Goal: Task Accomplishment & Management: Use online tool/utility

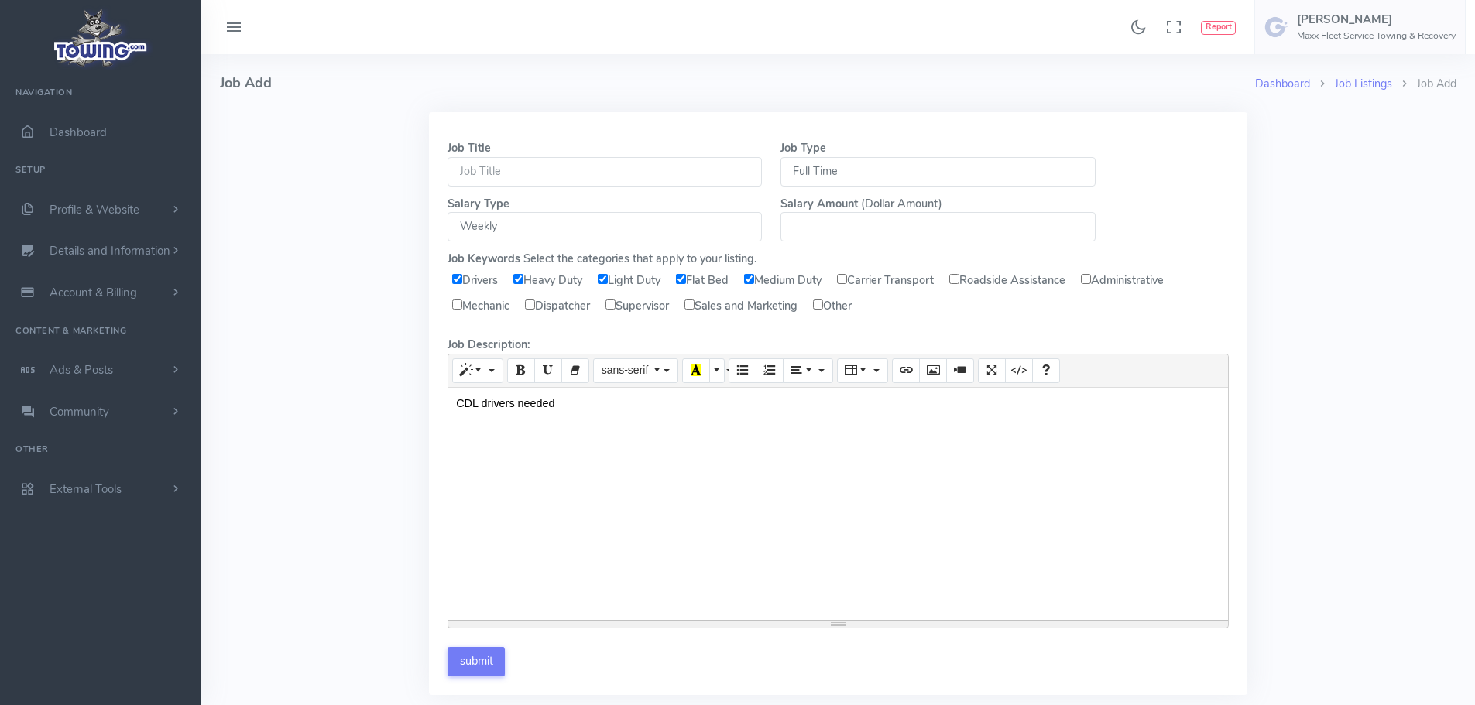
select select "WEEK"
click at [231, 20] on icon at bounding box center [233, 27] width 19 height 25
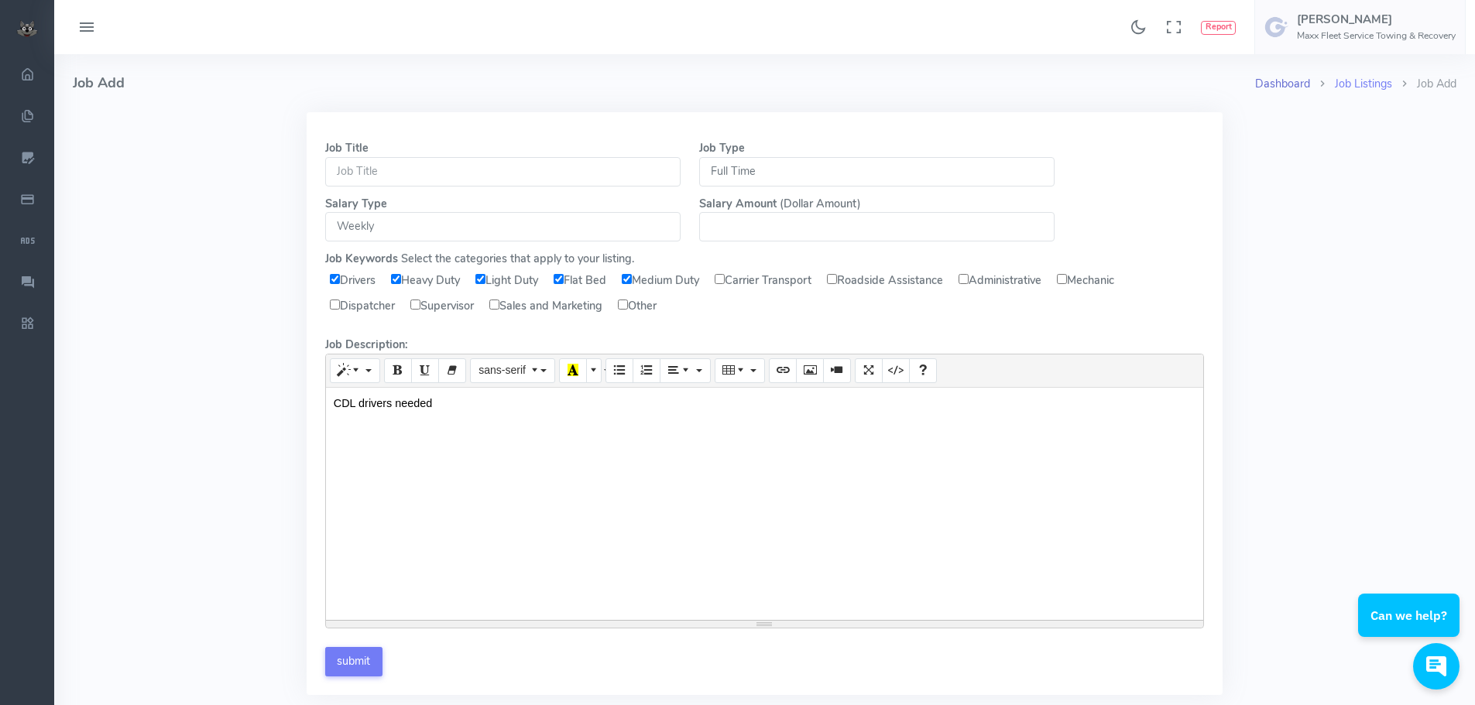
click at [1274, 80] on link "Dashboard" at bounding box center [1282, 83] width 55 height 15
